Goal: Information Seeking & Learning: Learn about a topic

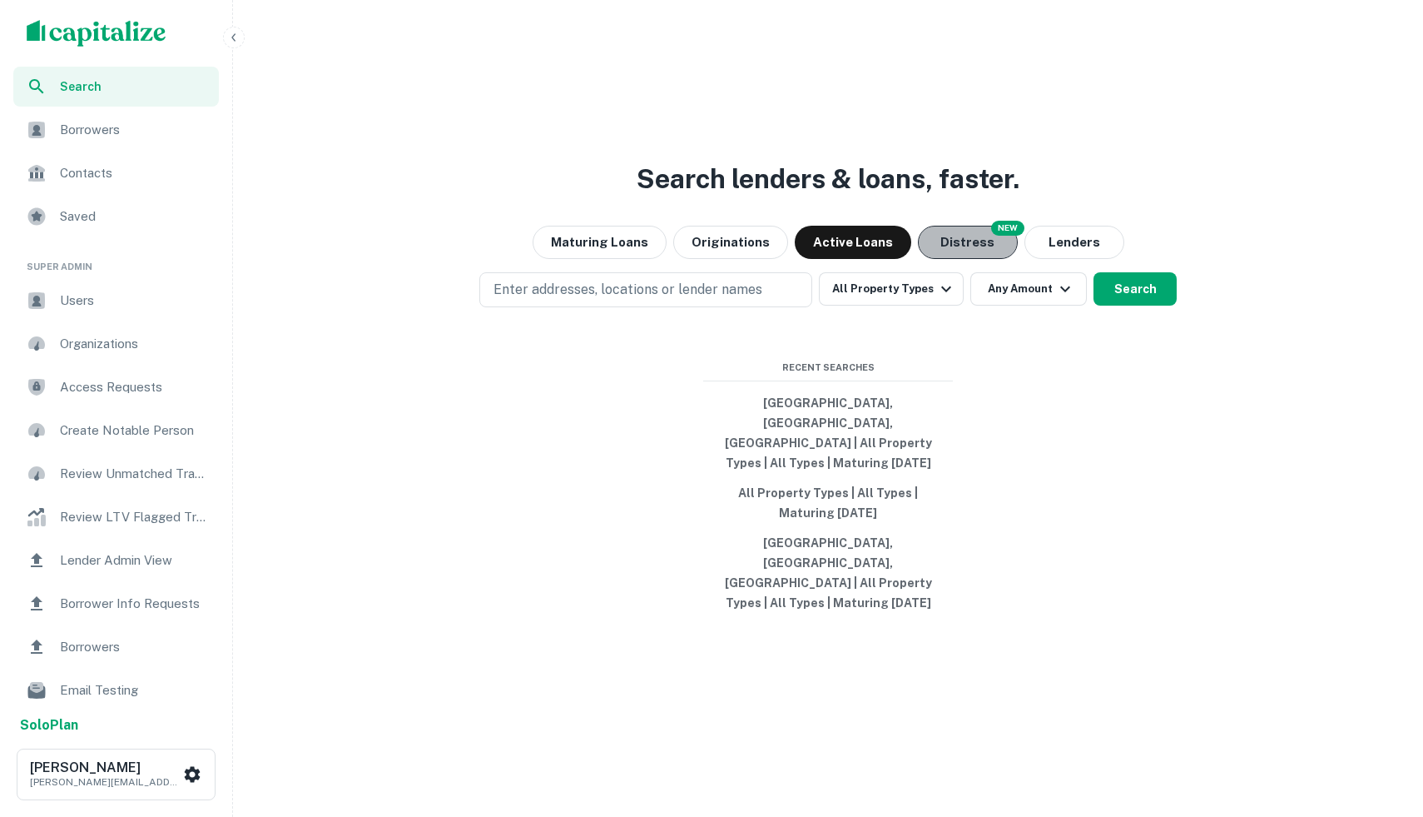
click at [935, 259] on button "Distress" at bounding box center [968, 242] width 100 height 33
click at [1051, 259] on button "Lenders" at bounding box center [1075, 242] width 100 height 33
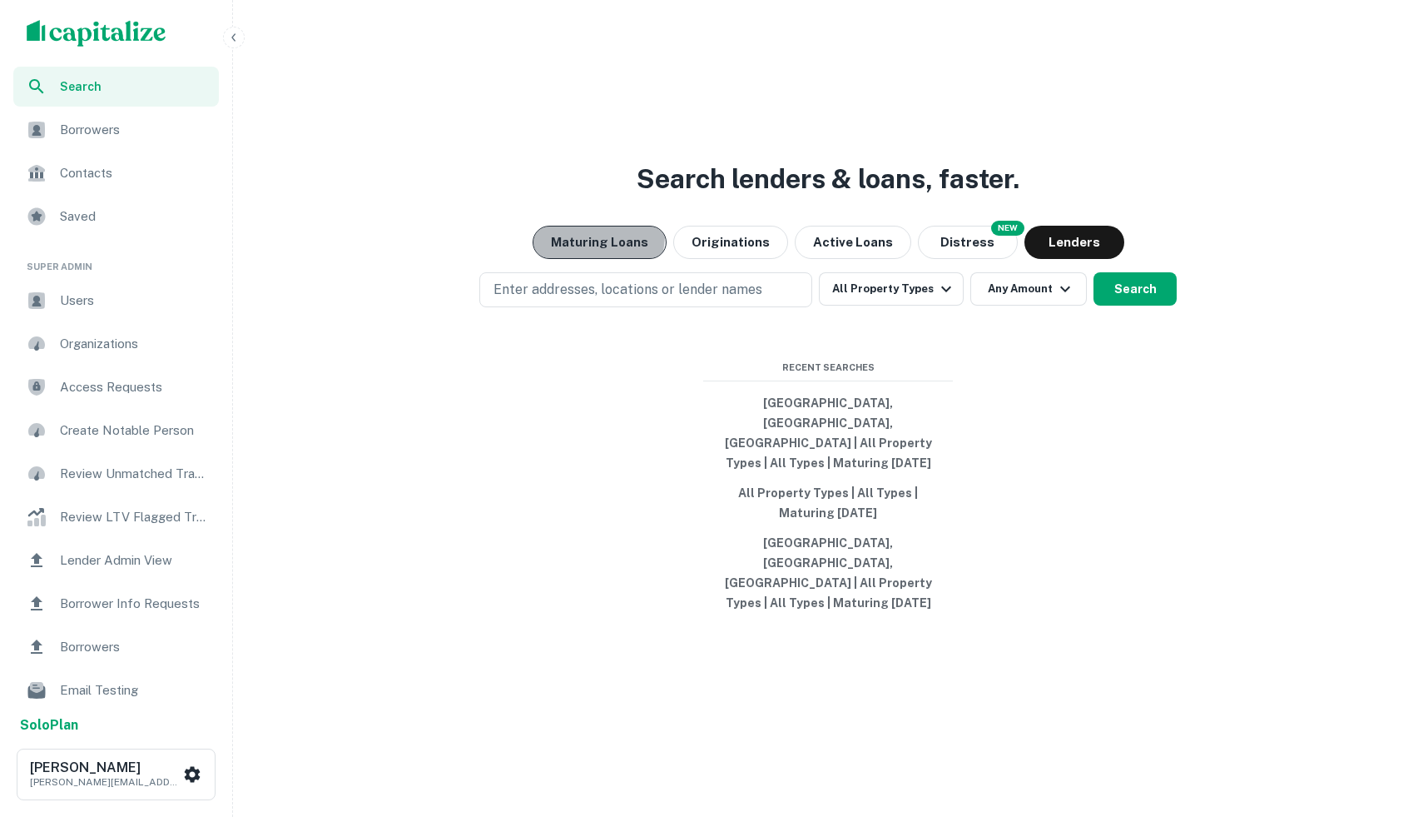
click at [598, 259] on button "Maturing Loans" at bounding box center [600, 242] width 134 height 33
click at [677, 246] on div "Search lenders & loans, faster. Maturing Loans Originations Active Loans NEW Di…" at bounding box center [828, 448] width 1177 height 817
click at [942, 259] on button "Distress" at bounding box center [968, 242] width 100 height 33
click at [129, 22] on img "scrollable content" at bounding box center [97, 33] width 140 height 27
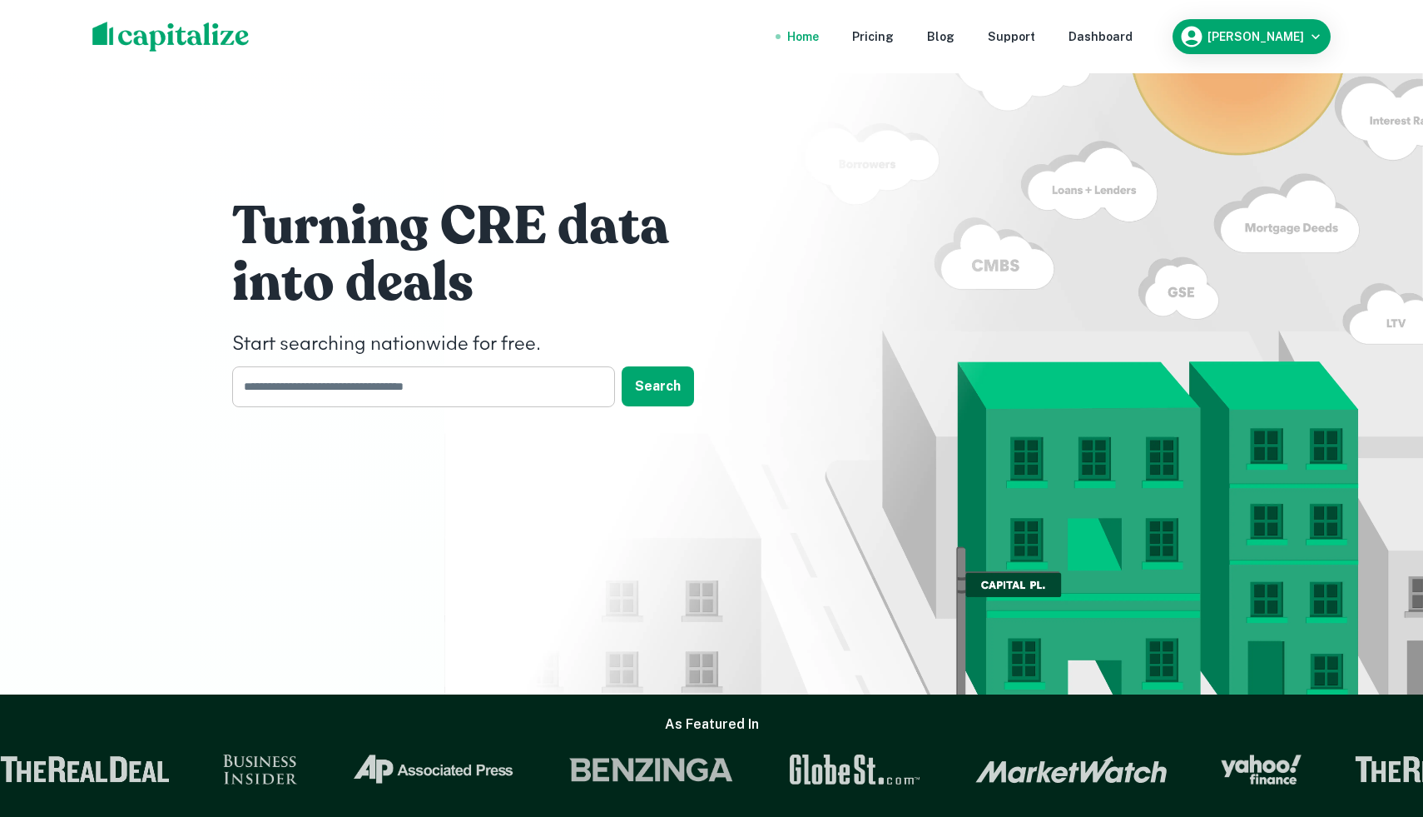
click at [474, 396] on input "text" at bounding box center [417, 386] width 371 height 41
type input "*"
type input "******"
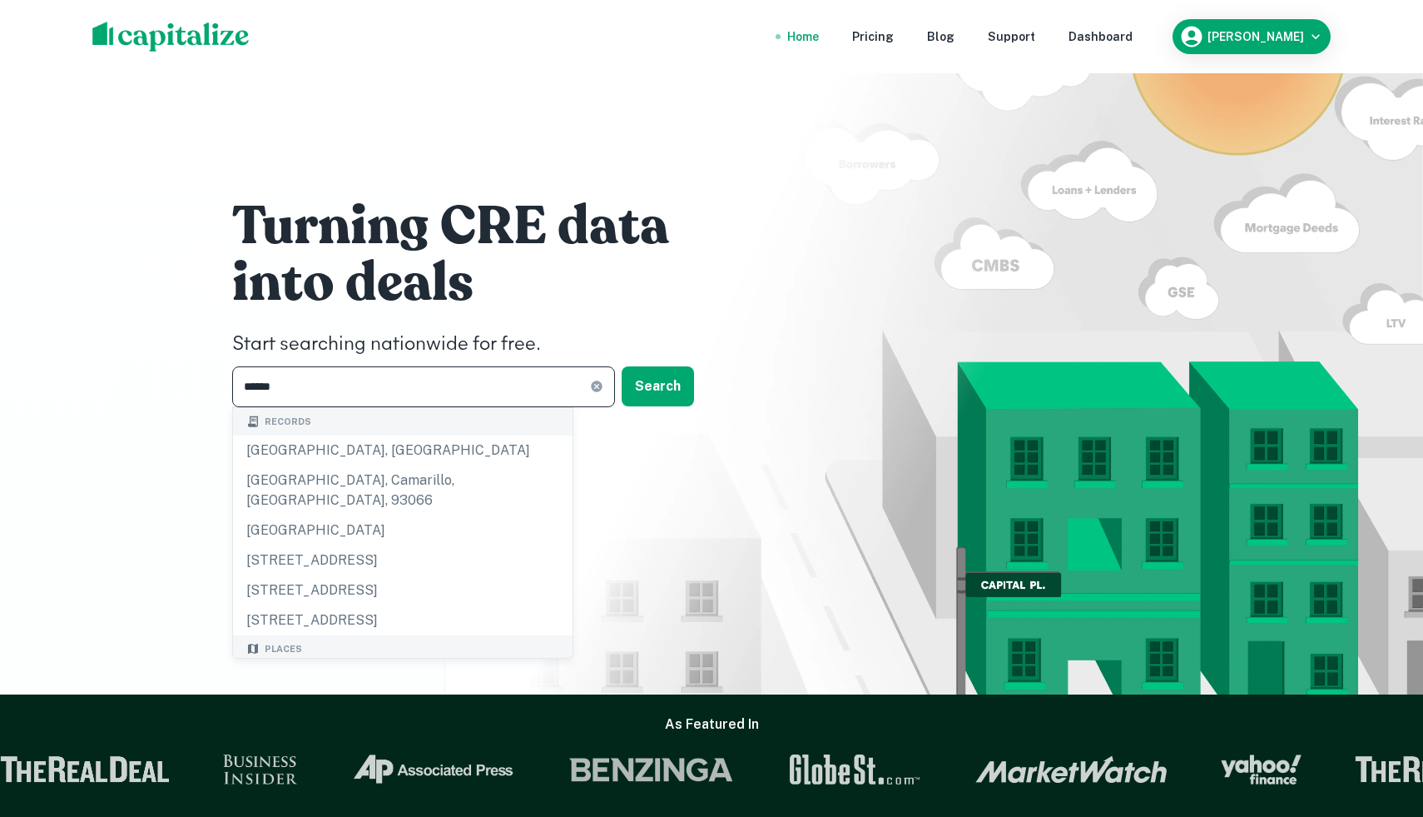
click at [342, 662] on div "[GEOGRAPHIC_DATA], [GEOGRAPHIC_DATA], [GEOGRAPHIC_DATA]" at bounding box center [403, 687] width 340 height 50
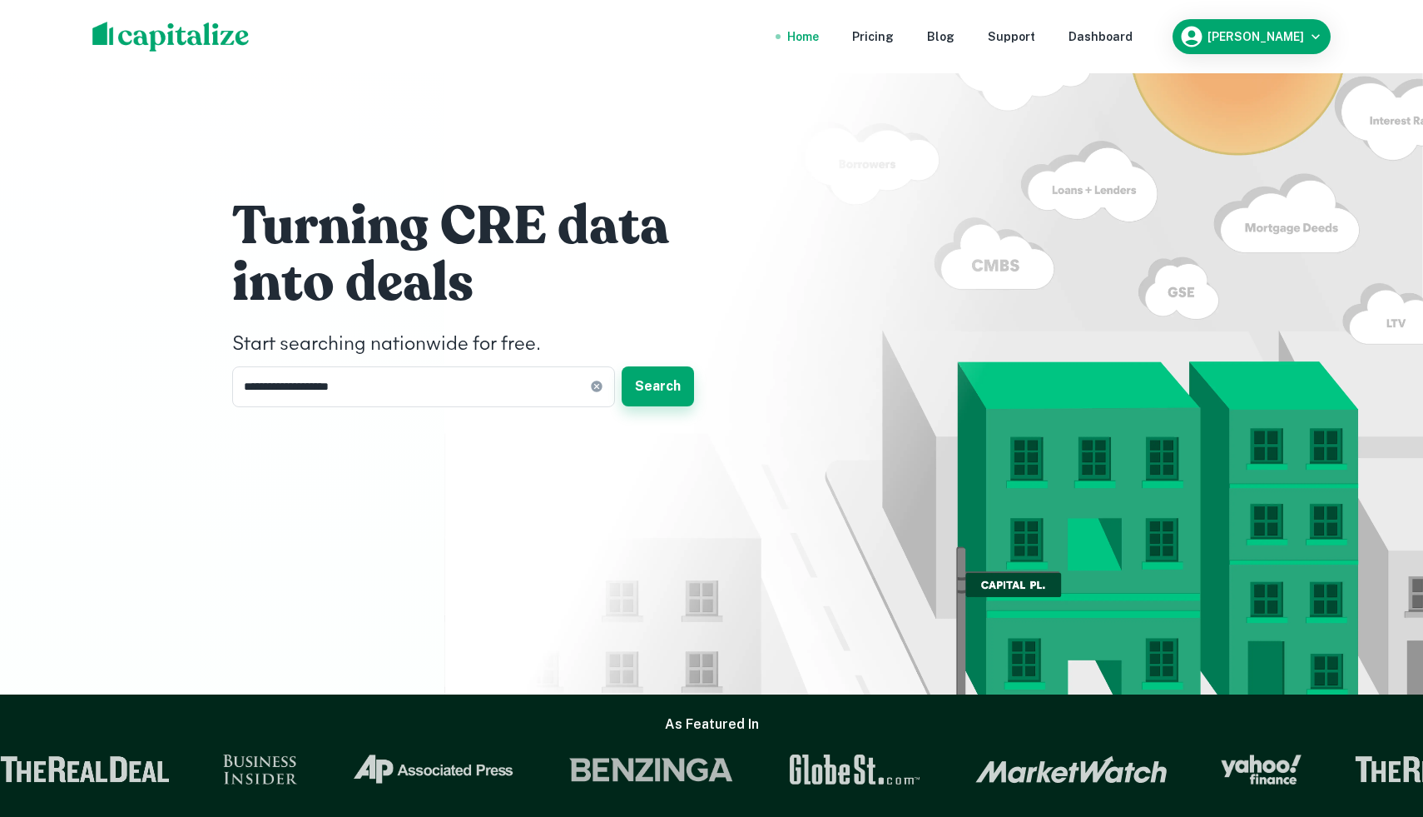
click at [655, 383] on button "Search" at bounding box center [658, 386] width 72 height 40
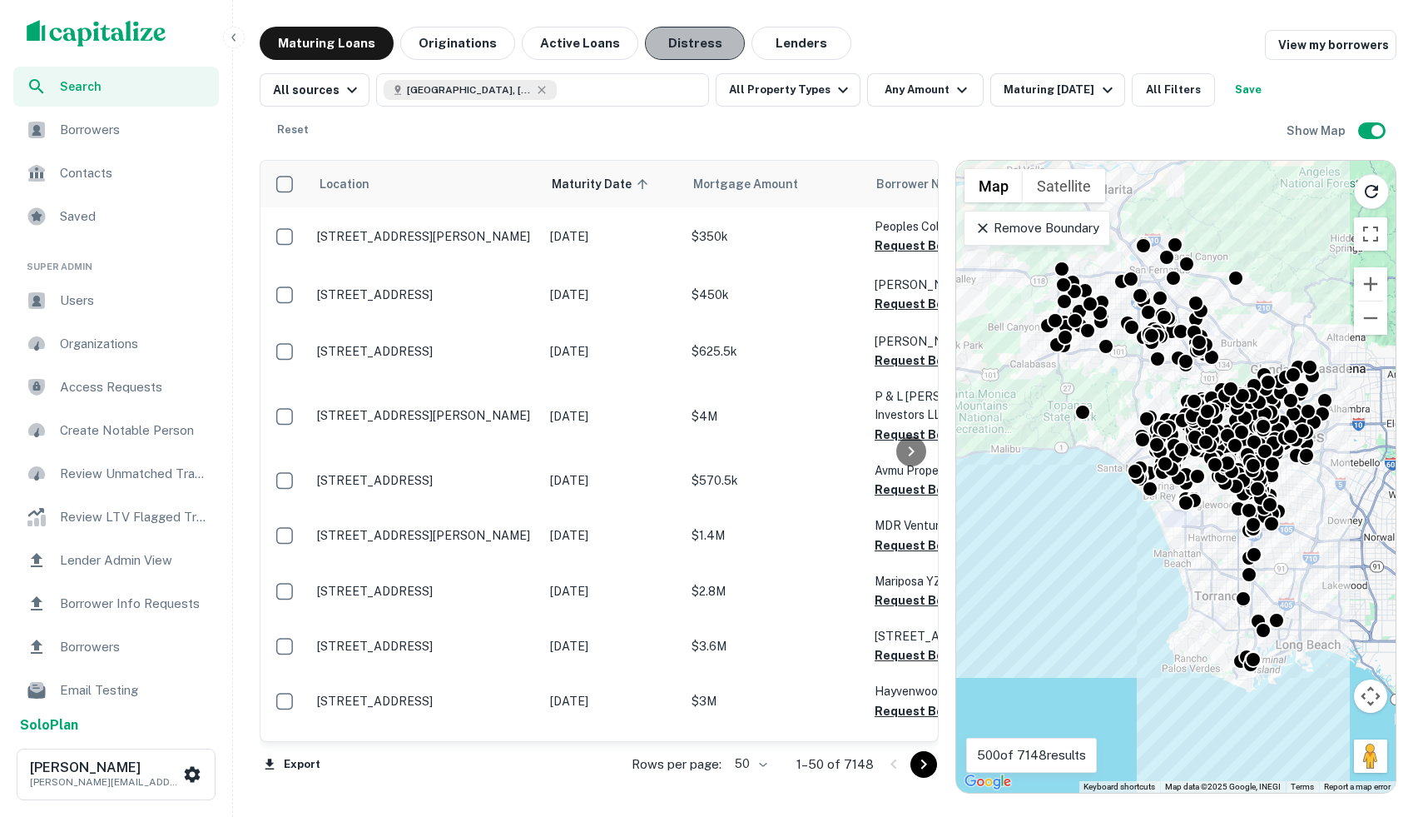
click at [676, 37] on button "Distress" at bounding box center [695, 43] width 100 height 33
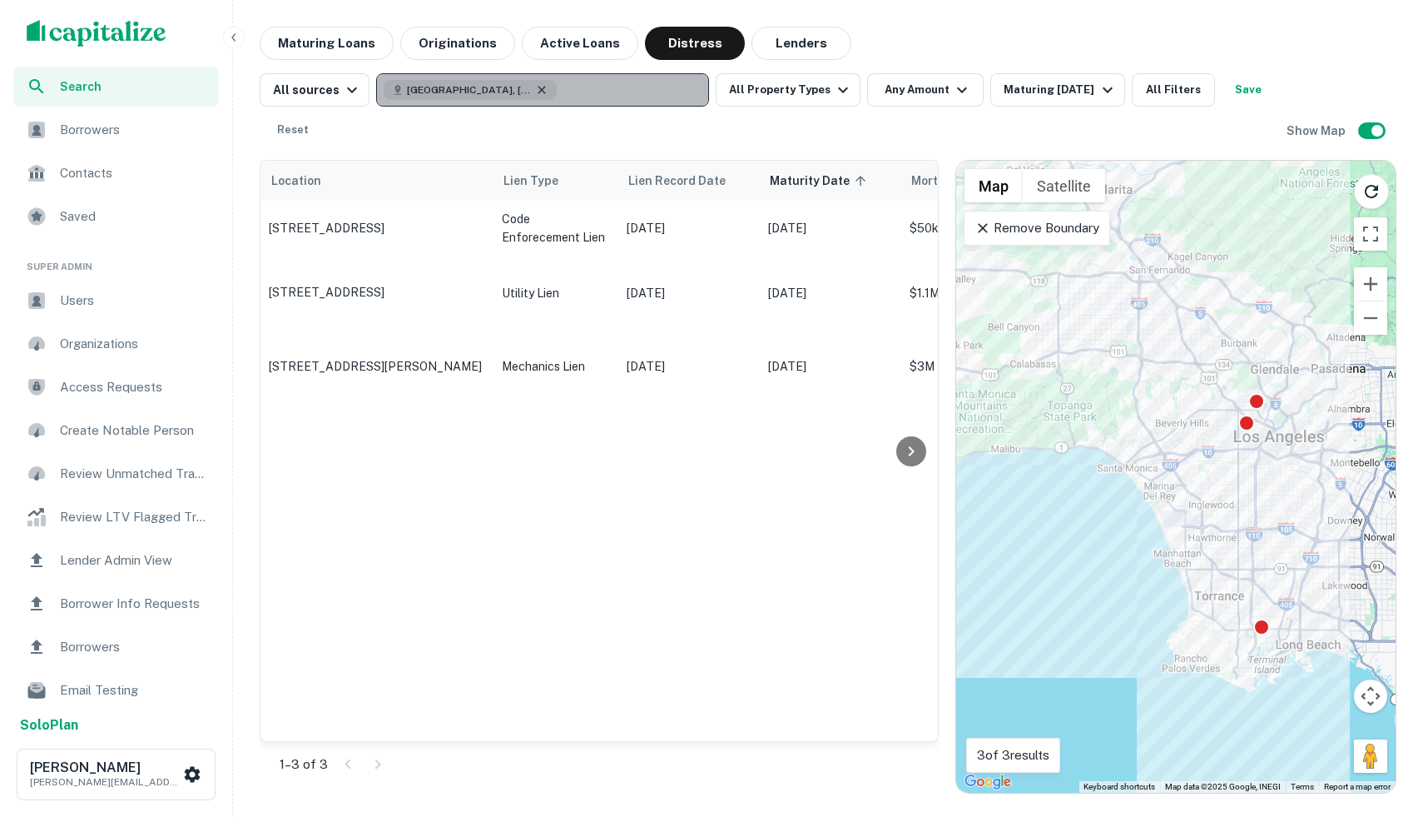
click at [535, 89] on icon "button" at bounding box center [541, 89] width 13 height 13
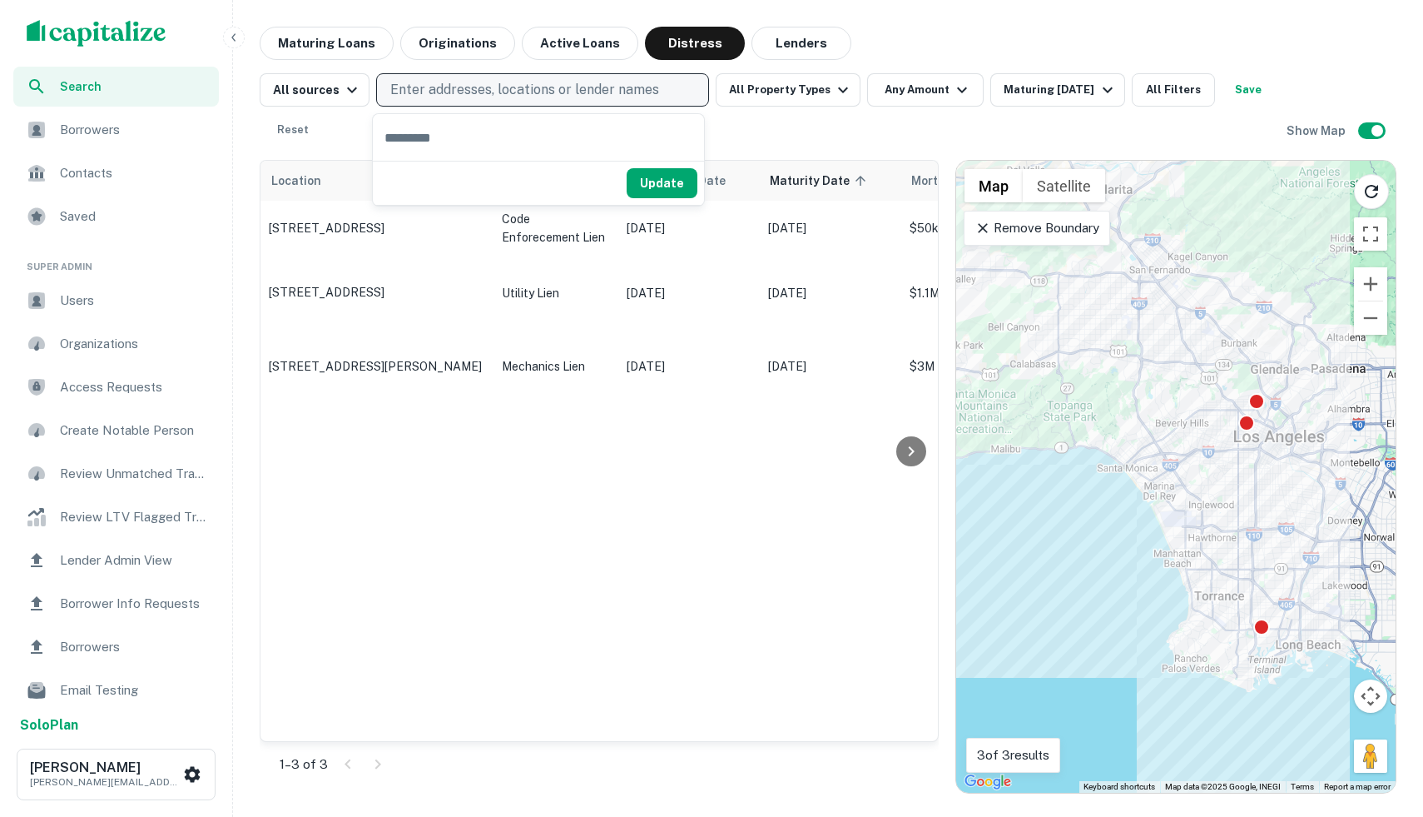
click at [79, 42] on img "scrollable content" at bounding box center [97, 33] width 140 height 27
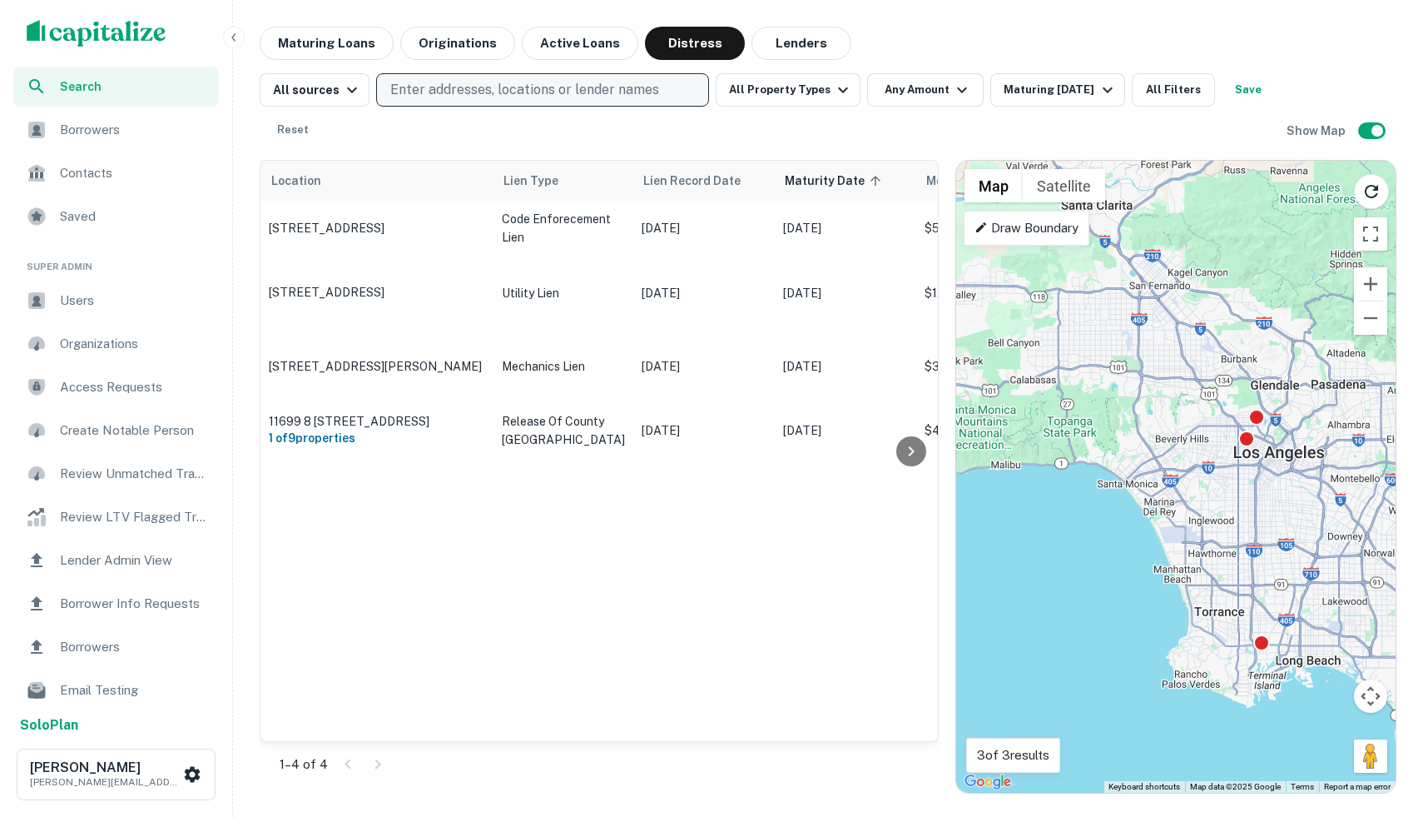
click at [299, 62] on div "All sources Enter addresses, locations or lender names All Property Types Any A…" at bounding box center [828, 103] width 1137 height 87
click at [307, 33] on button "Maturing Loans" at bounding box center [327, 43] width 134 height 33
